Goal: Complete application form: Complete application form

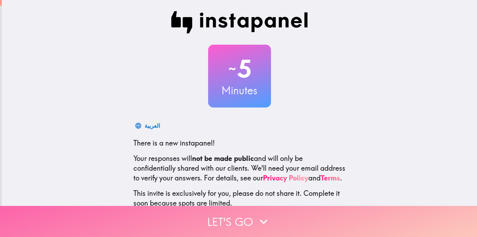
click at [240, 211] on button "Let's go" at bounding box center [238, 221] width 477 height 31
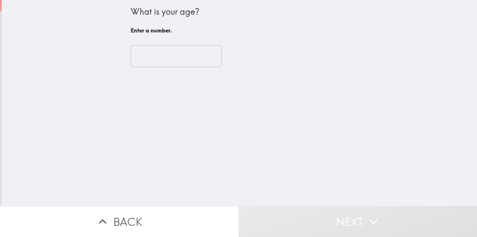
click at [184, 60] on input "number" at bounding box center [176, 56] width 91 height 22
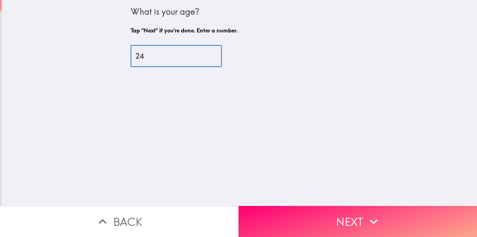
type input "24"
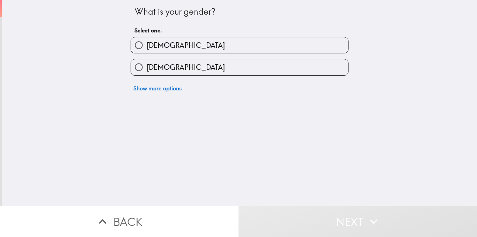
click at [179, 39] on label "[DEMOGRAPHIC_DATA]" at bounding box center [239, 45] width 217 height 16
click at [147, 39] on input "[DEMOGRAPHIC_DATA]" at bounding box center [139, 45] width 16 height 16
radio input "true"
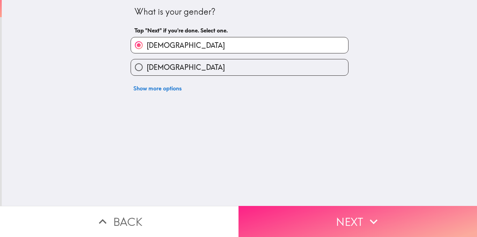
click at [335, 211] on button "Next" at bounding box center [358, 221] width 239 height 31
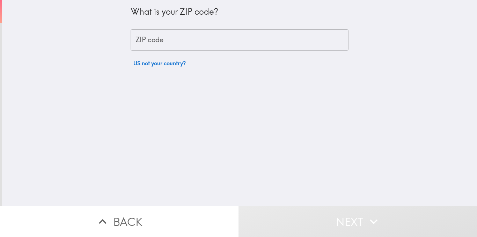
click at [173, 39] on input "ZIP code" at bounding box center [240, 40] width 218 height 22
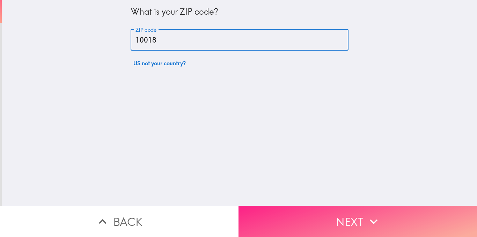
type input "10018"
click at [254, 206] on button "Next" at bounding box center [358, 221] width 239 height 31
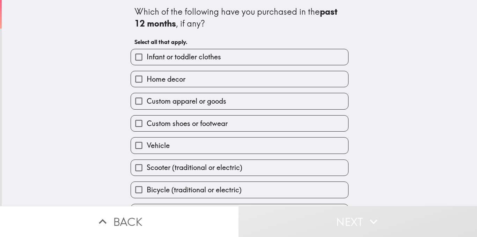
click at [175, 61] on span "Infant or toddler clothes" at bounding box center [184, 57] width 74 height 10
click at [147, 61] on input "Infant or toddler clothes" at bounding box center [139, 57] width 16 height 16
checkbox input "true"
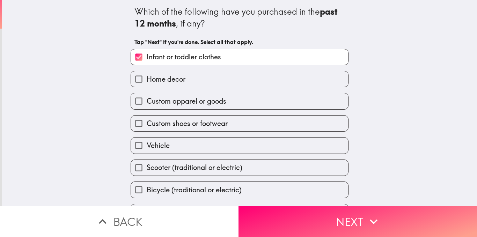
click at [186, 101] on span "Custom apparel or goods" at bounding box center [187, 101] width 80 height 10
click at [147, 101] on input "Custom apparel or goods" at bounding box center [139, 101] width 16 height 16
checkbox input "true"
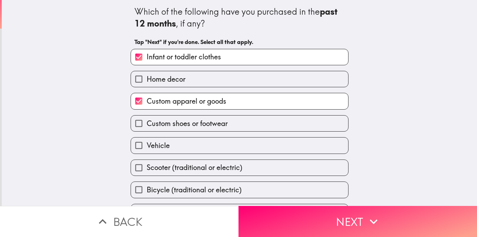
click at [179, 127] on span "Custom shoes or footwear" at bounding box center [187, 124] width 81 height 10
click at [147, 127] on input "Custom shoes or footwear" at bounding box center [139, 124] width 16 height 16
checkbox input "true"
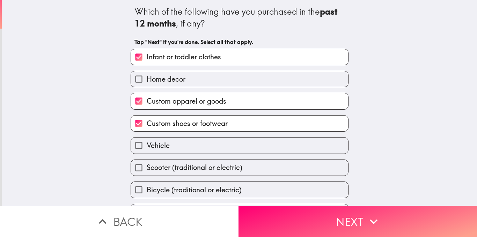
click at [179, 186] on span "Bicycle (traditional or electric)" at bounding box center [194, 190] width 95 height 10
click at [147, 186] on input "Bicycle (traditional or electric)" at bounding box center [139, 190] width 16 height 16
checkbox input "true"
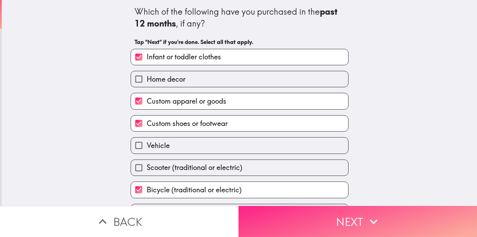
click at [250, 214] on button "Next" at bounding box center [358, 221] width 239 height 31
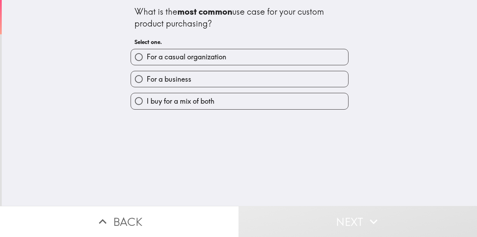
click at [175, 100] on span "I buy for a mix of both" at bounding box center [181, 101] width 68 height 10
click at [147, 100] on input "I buy for a mix of both" at bounding box center [139, 101] width 16 height 16
radio input "true"
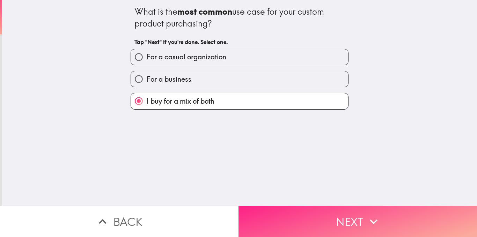
click at [329, 206] on button "Next" at bounding box center [358, 221] width 239 height 31
